Goal: Find specific page/section: Find specific page/section

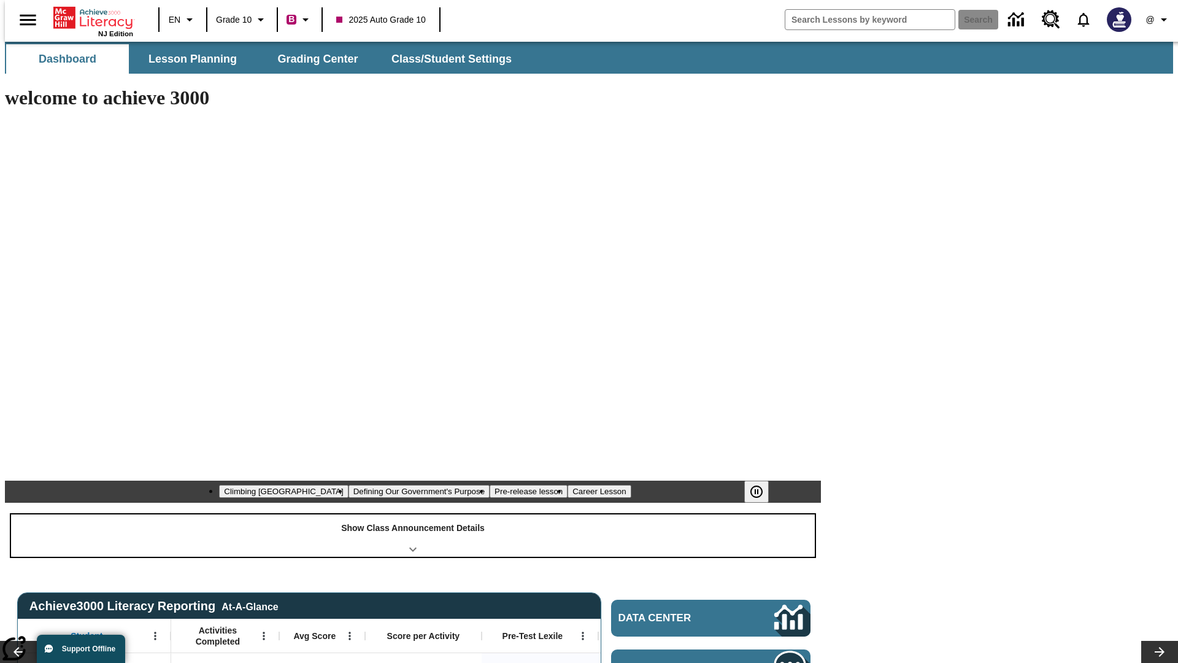
click at [413, 514] on div "Show Class Announcement Details" at bounding box center [413, 535] width 804 height 42
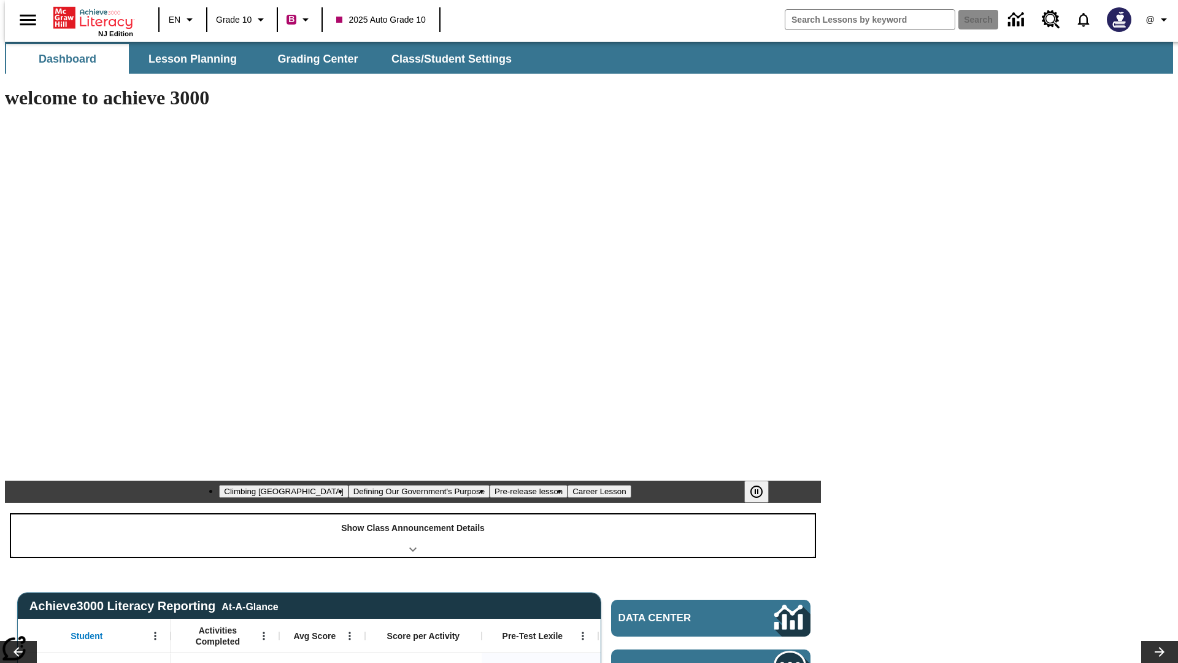
click at [413, 514] on div "Show Class Announcement Details" at bounding box center [413, 535] width 804 height 42
